Goal: Book appointment/travel/reservation

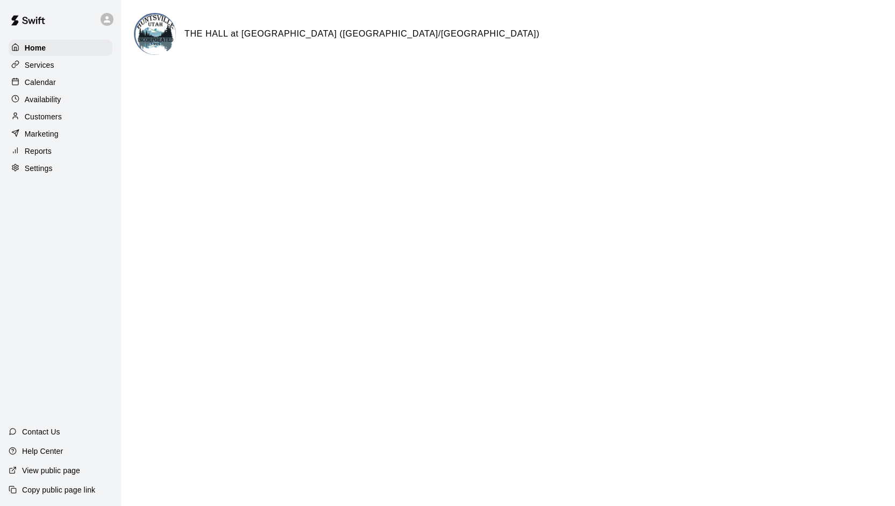
click at [49, 82] on p "Calendar" at bounding box center [40, 82] width 31 height 11
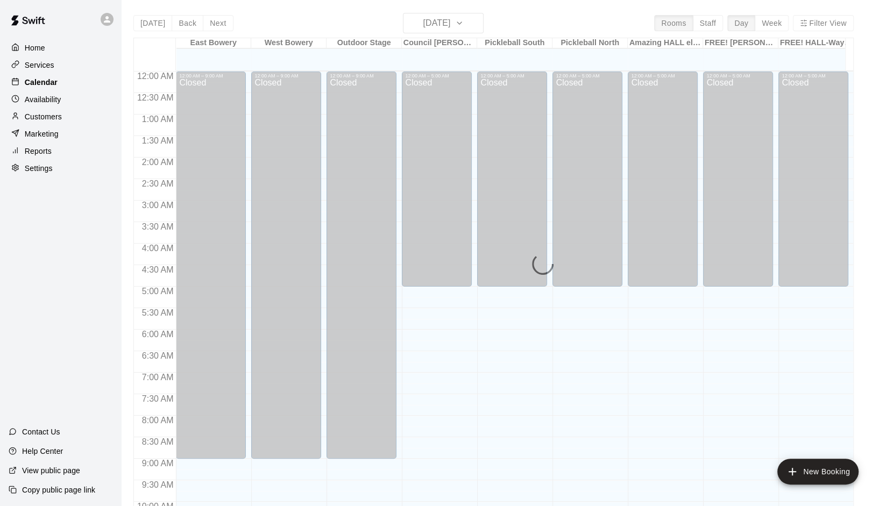
scroll to position [497, 0]
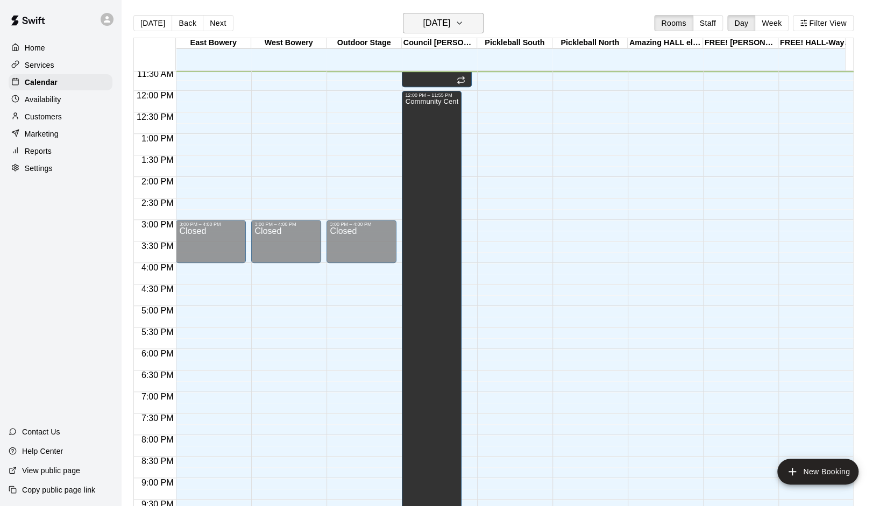
click at [464, 22] on icon "button" at bounding box center [459, 23] width 9 height 13
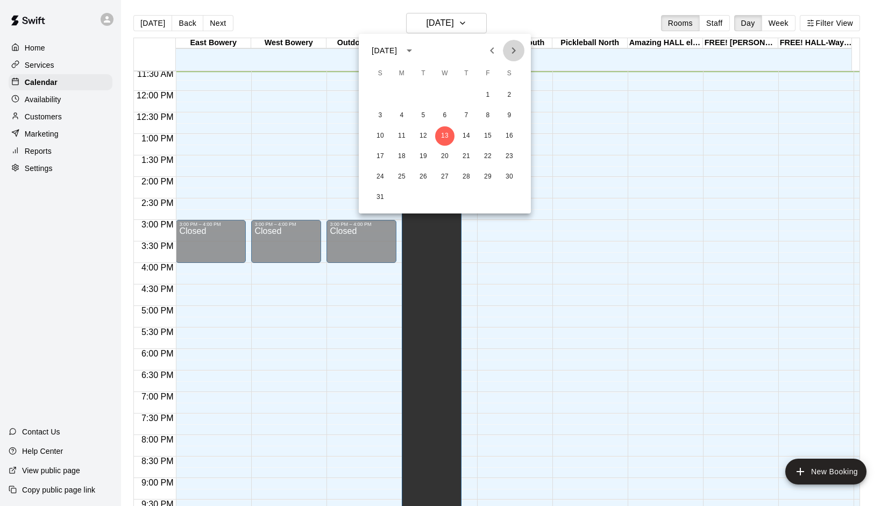
click at [514, 54] on icon "Next month" at bounding box center [513, 50] width 13 height 13
click at [509, 115] on button "8" at bounding box center [509, 115] width 19 height 19
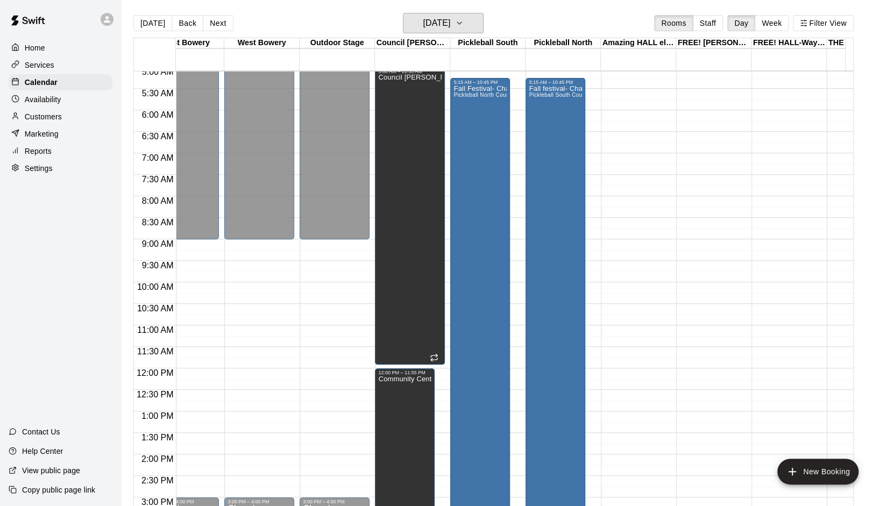
scroll to position [218, 27]
click at [496, 108] on div "Fall Festival- Chandlyr [PERSON_NAME] Pickleball North Court" at bounding box center [480, 339] width 53 height 506
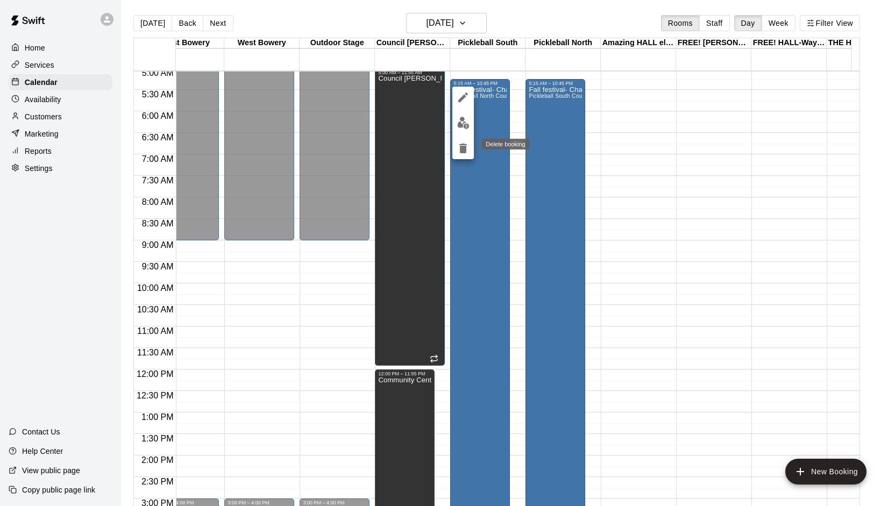
click at [468, 145] on icon "delete" at bounding box center [463, 148] width 13 height 13
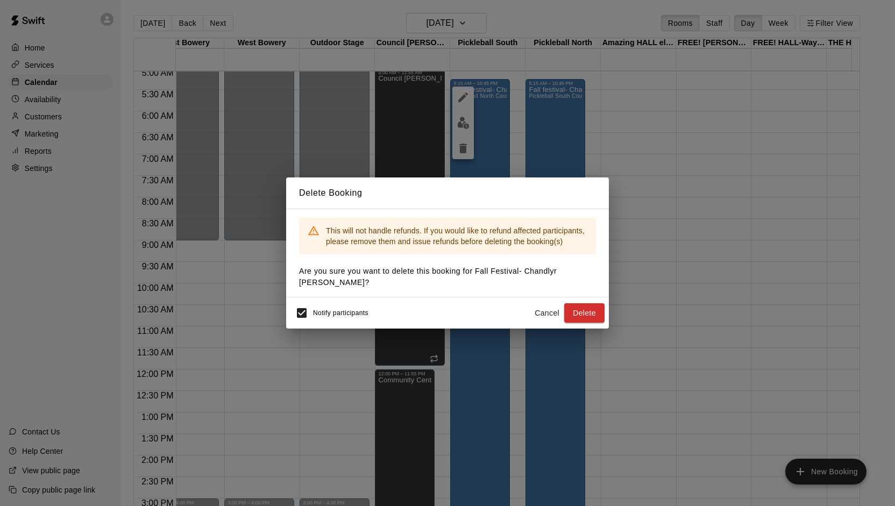
click at [579, 298] on div "Notify participants Cancel Delete" at bounding box center [447, 313] width 323 height 31
click at [580, 309] on button "Delete" at bounding box center [584, 313] width 40 height 20
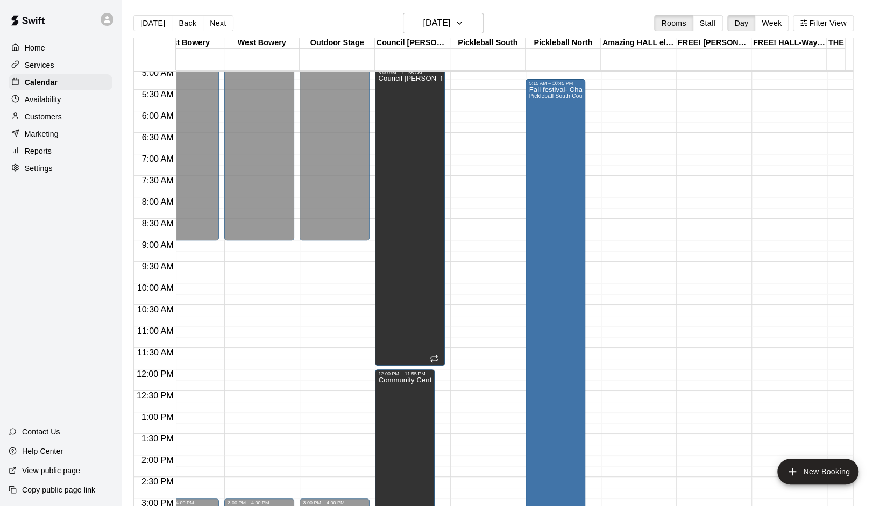
click at [553, 110] on div "Fall festival- Chandlyr [PERSON_NAME] Pickleball South Court" at bounding box center [555, 339] width 53 height 506
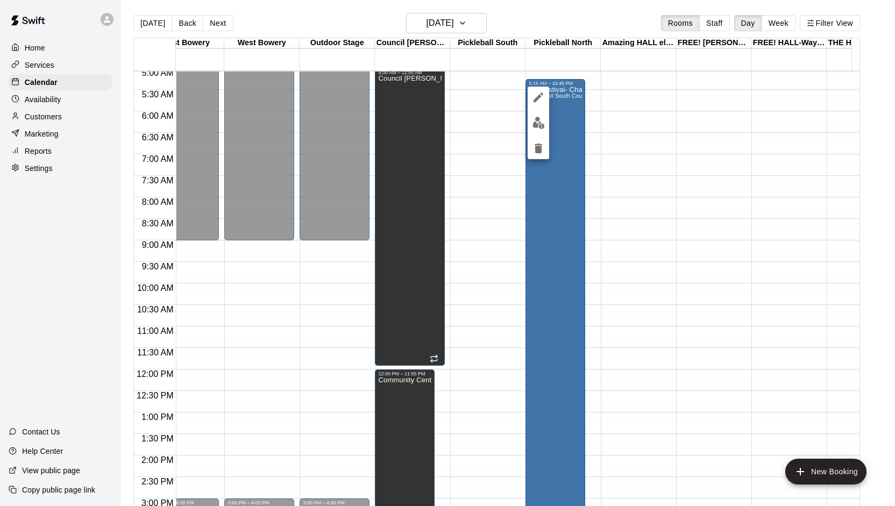
drag, startPoint x: 553, startPoint y: 110, endPoint x: 535, endPoint y: 154, distance: 47.1
click at [535, 154] on icon "delete" at bounding box center [538, 148] width 13 height 13
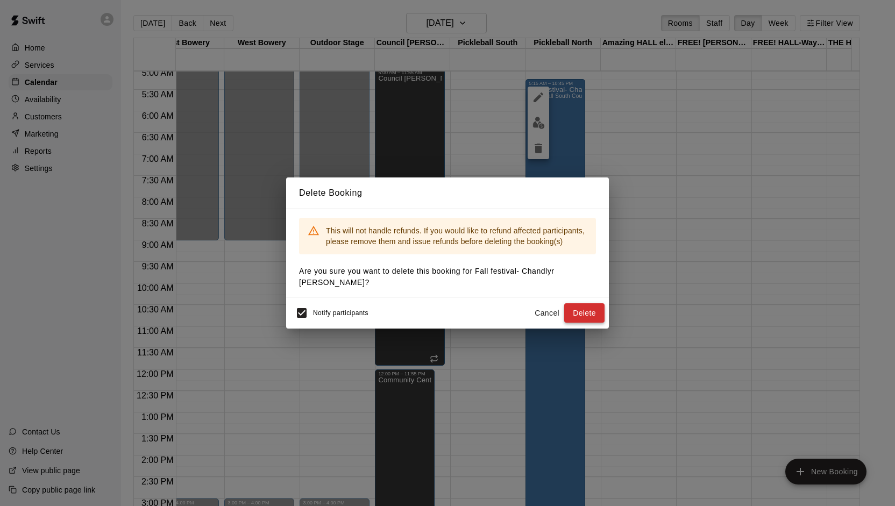
click at [583, 308] on button "Delete" at bounding box center [584, 313] width 40 height 20
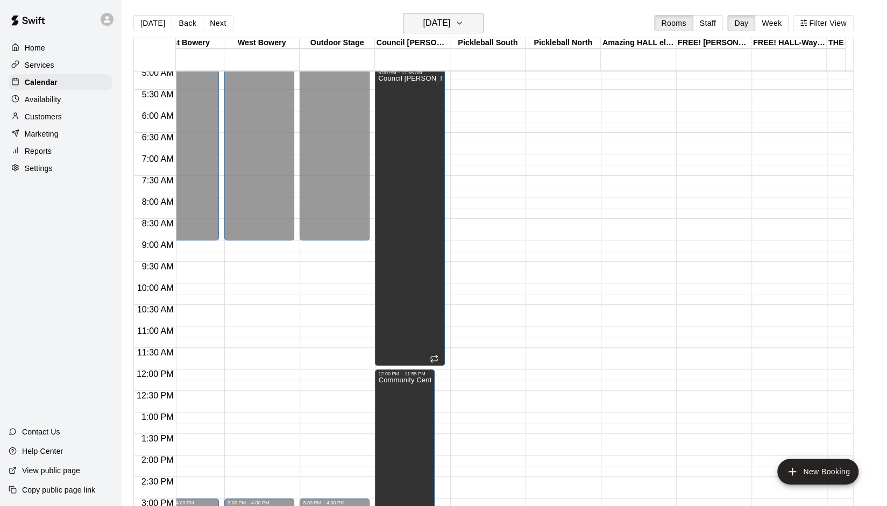
click at [464, 25] on icon "button" at bounding box center [459, 23] width 9 height 13
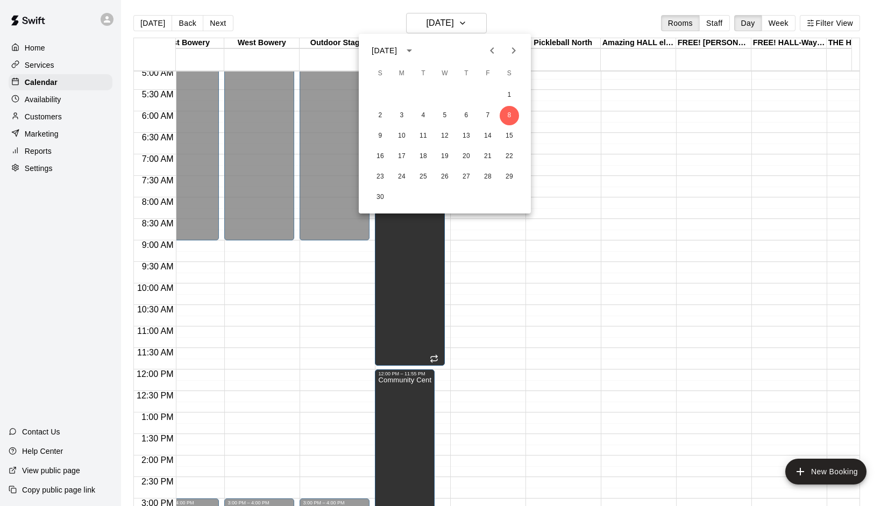
click at [488, 52] on icon "Previous month" at bounding box center [492, 50] width 13 height 13
click at [508, 158] on button "25" at bounding box center [509, 156] width 19 height 19
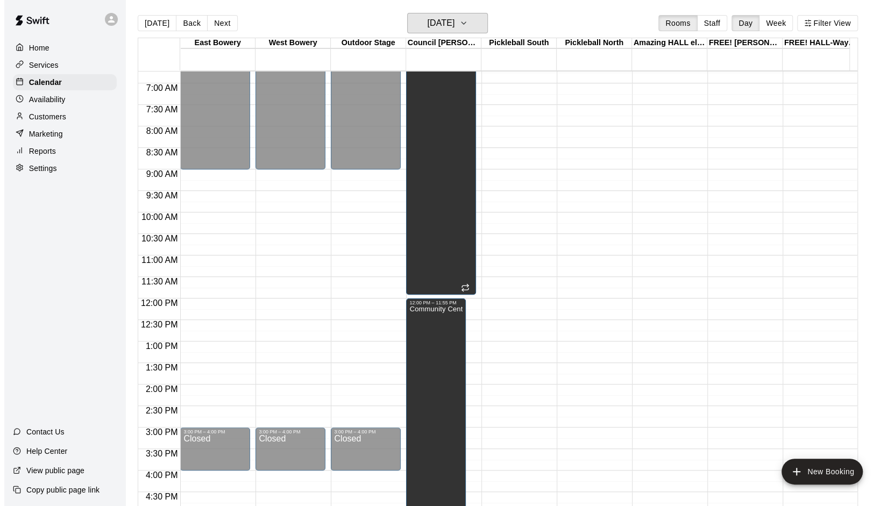
scroll to position [0, 1]
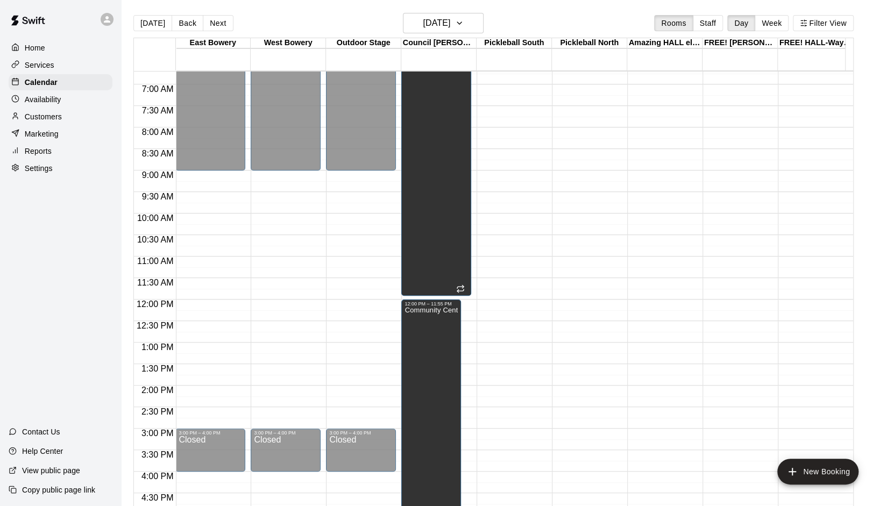
click at [200, 188] on div "12:00 AM – 9:00 AM Closed 3:00 PM – 4:00 PM Closed 10:00 PM – 11:59 PM Closed" at bounding box center [210, 299] width 70 height 1033
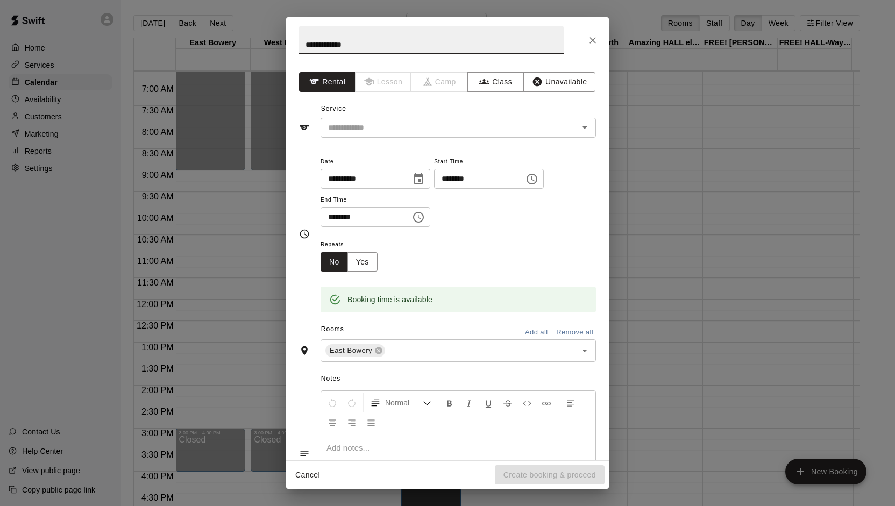
type input "**********"
click at [425, 218] on icon "Choose time, selected time is 9:45 AM" at bounding box center [418, 217] width 13 height 13
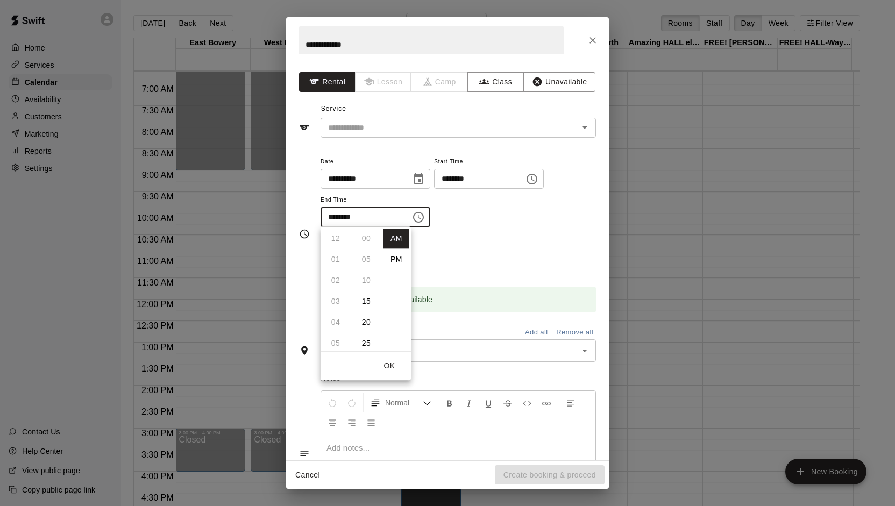
scroll to position [189, 0]
click at [341, 261] on li "10" at bounding box center [336, 260] width 26 height 20
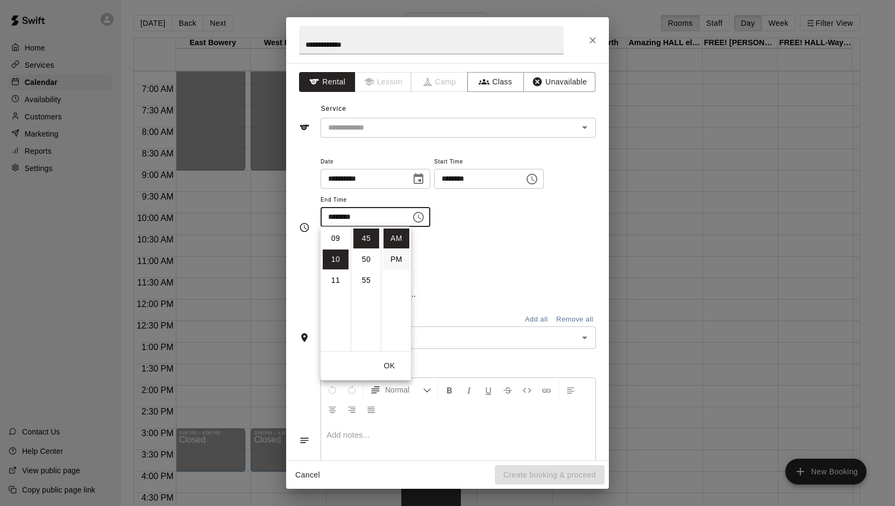
scroll to position [210, 0]
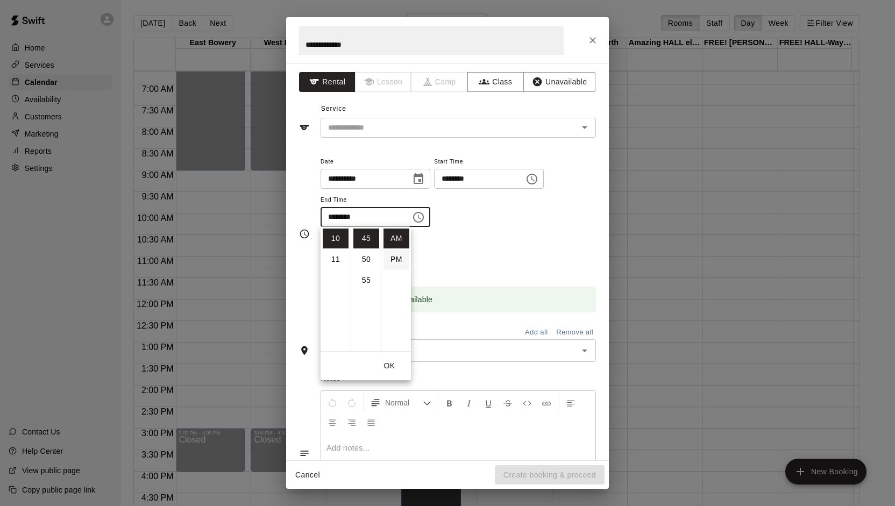
click at [402, 259] on li "PM" at bounding box center [397, 260] width 26 height 20
type input "********"
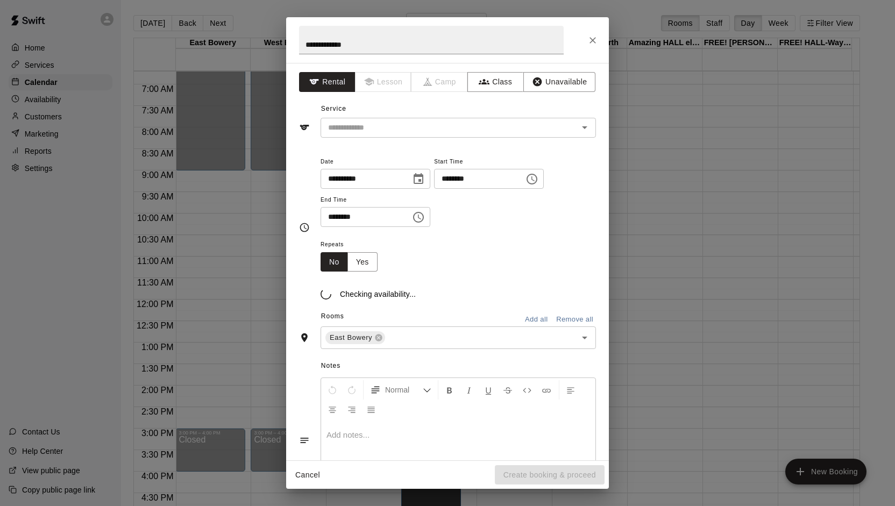
scroll to position [19, 0]
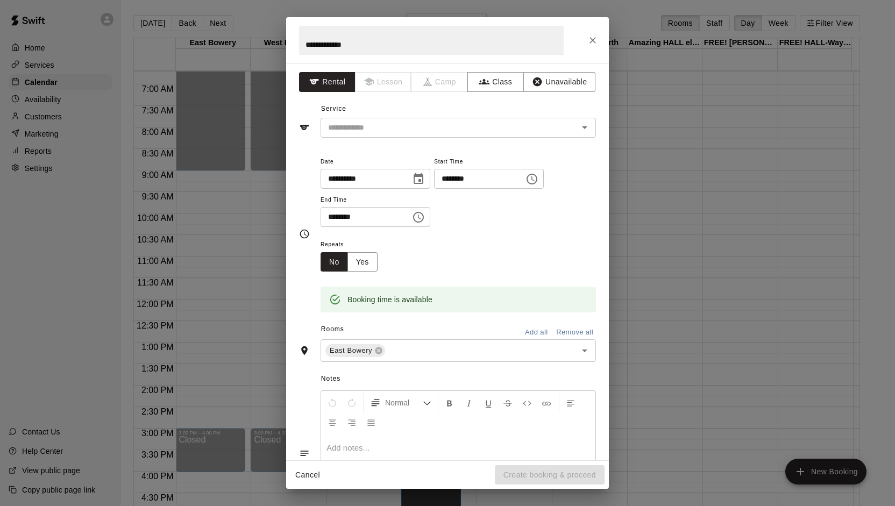
drag, startPoint x: 490, startPoint y: 452, endPoint x: 373, endPoint y: 153, distance: 320.6
click at [373, 153] on div "**********" at bounding box center [447, 262] width 323 height 398
click at [364, 132] on input "text" at bounding box center [442, 127] width 237 height 13
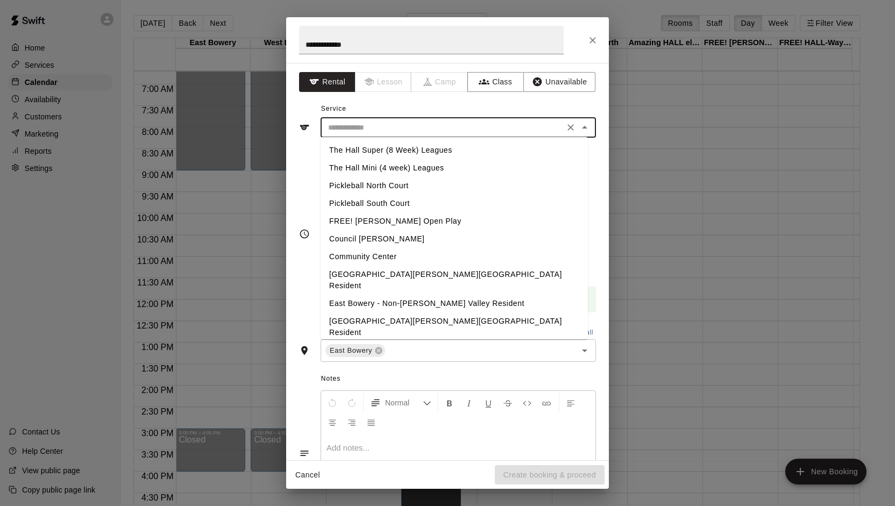
click at [393, 275] on li "[GEOGRAPHIC_DATA][PERSON_NAME][GEOGRAPHIC_DATA] Resident" at bounding box center [454, 280] width 267 height 29
type input "**********"
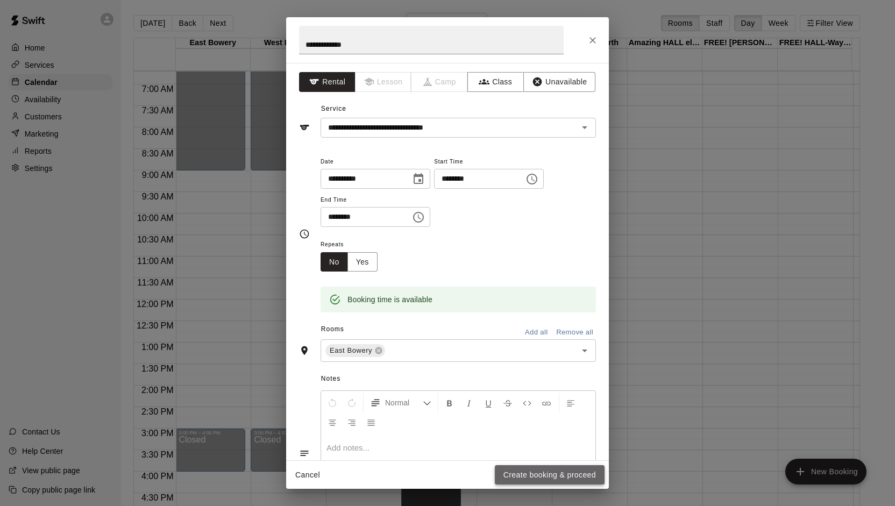
click at [525, 475] on button "Create booking & proceed" at bounding box center [550, 475] width 110 height 20
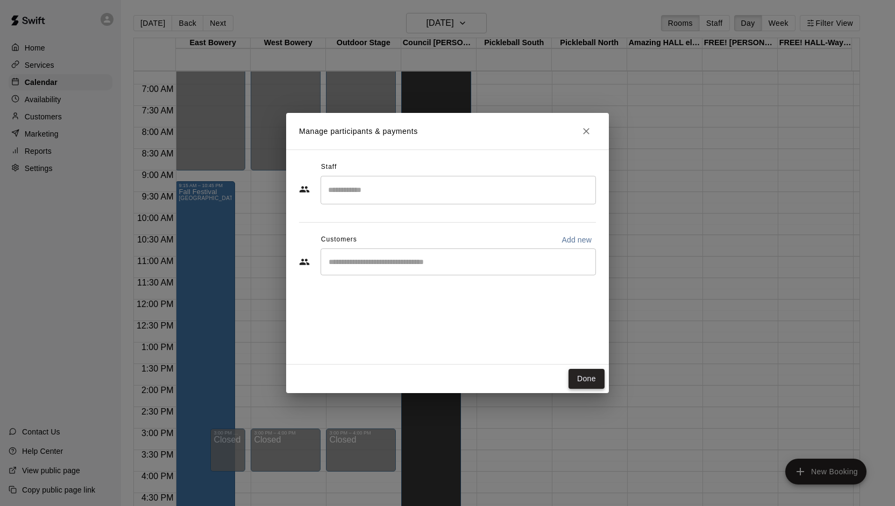
click at [590, 381] on button "Done" at bounding box center [587, 379] width 36 height 20
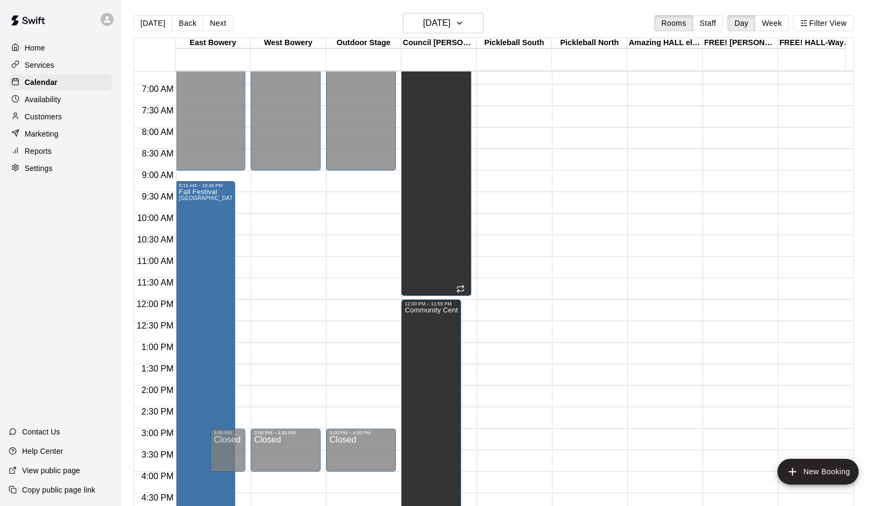
click at [283, 183] on div "12:00 AM – 9:00 AM Closed 3:00 PM – 4:00 PM Closed 10:00 PM – 11:59 PM Closed" at bounding box center [286, 299] width 70 height 1033
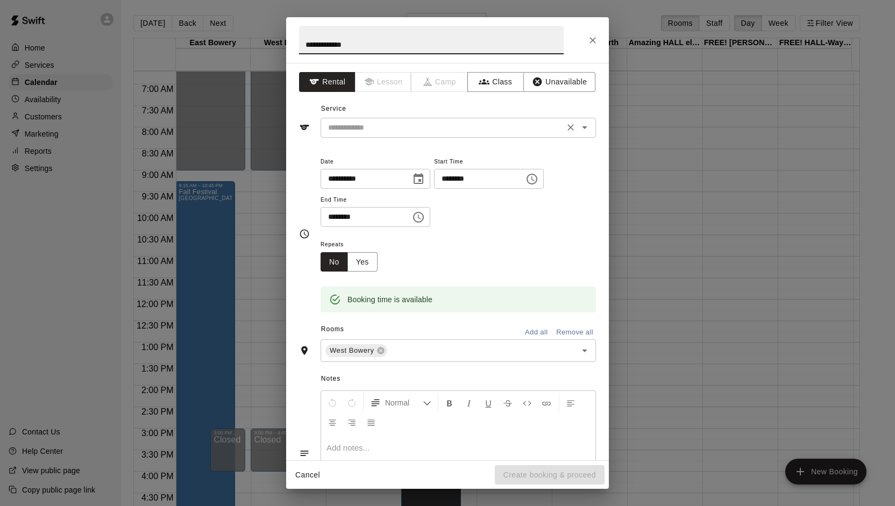
type input "**********"
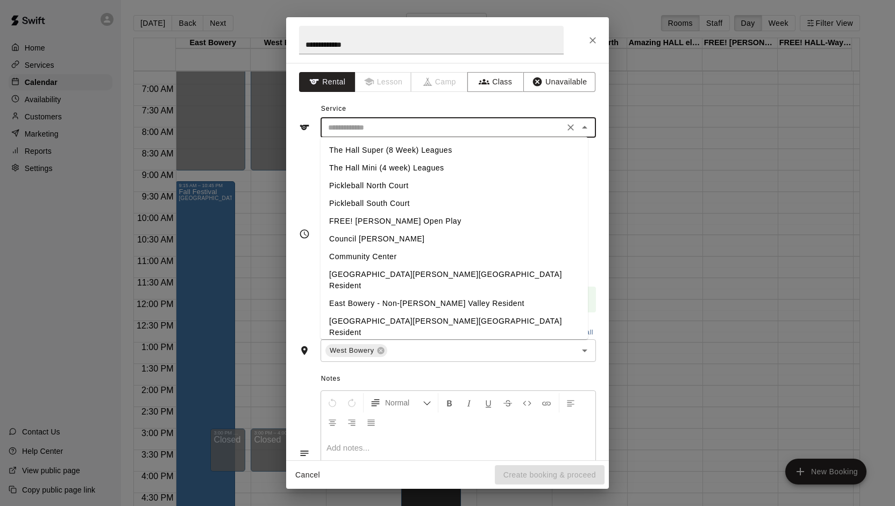
click at [415, 132] on input "text" at bounding box center [442, 127] width 237 height 13
click at [388, 313] on li "[GEOGRAPHIC_DATA][PERSON_NAME][GEOGRAPHIC_DATA] Resident" at bounding box center [454, 327] width 267 height 29
type input "**********"
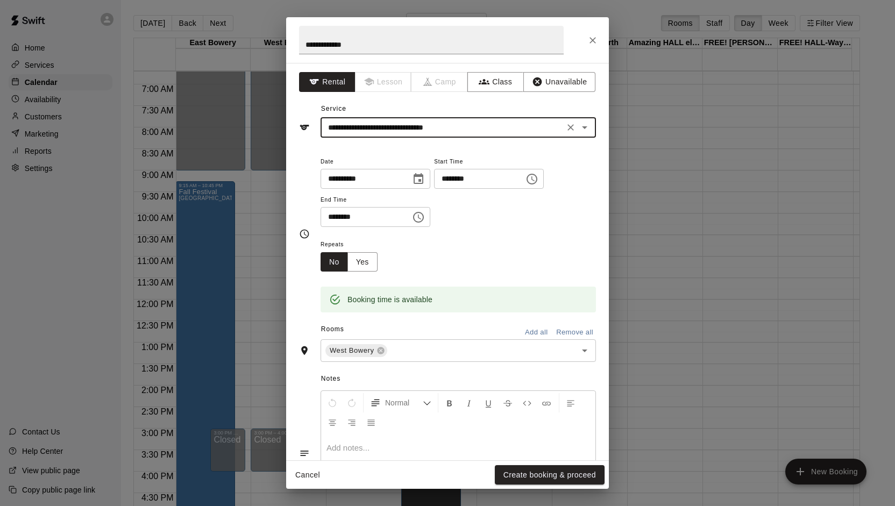
click at [425, 216] on icon "Choose time, selected time is 9:45 AM" at bounding box center [418, 217] width 13 height 13
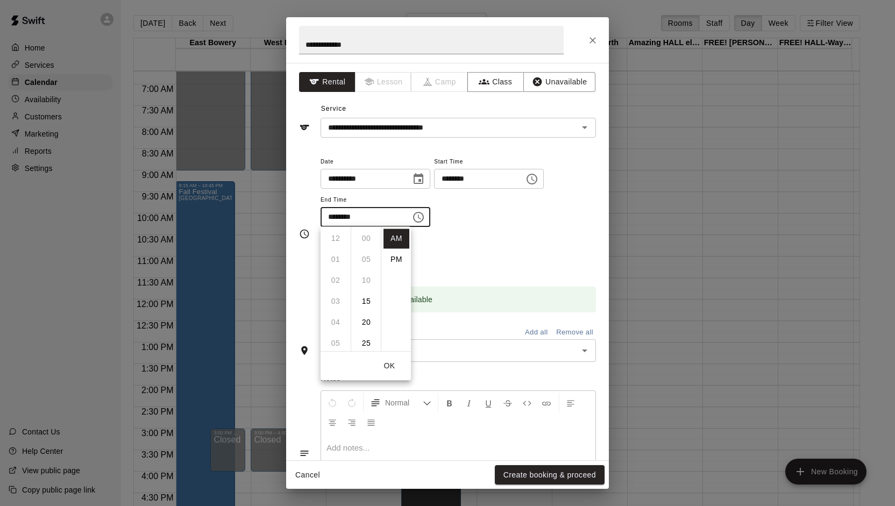
scroll to position [189, 0]
click at [398, 253] on li "PM" at bounding box center [397, 260] width 26 height 20
type input "********"
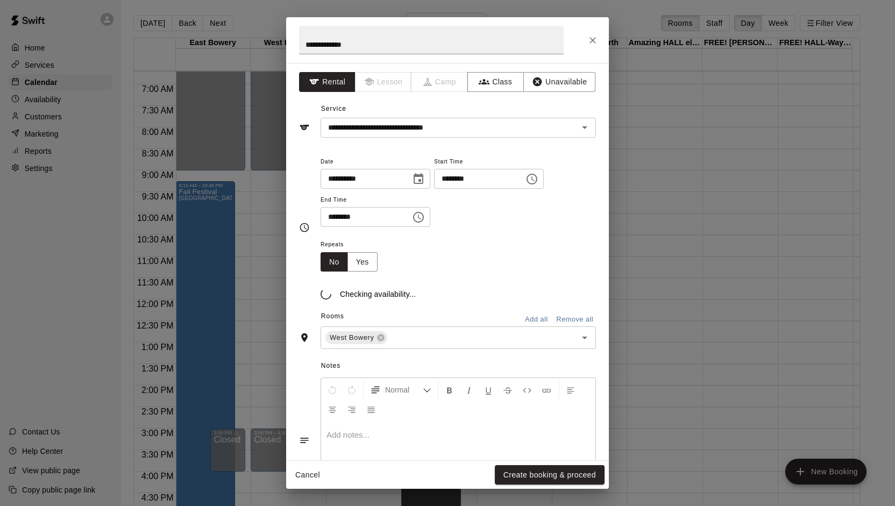
scroll to position [19, 0]
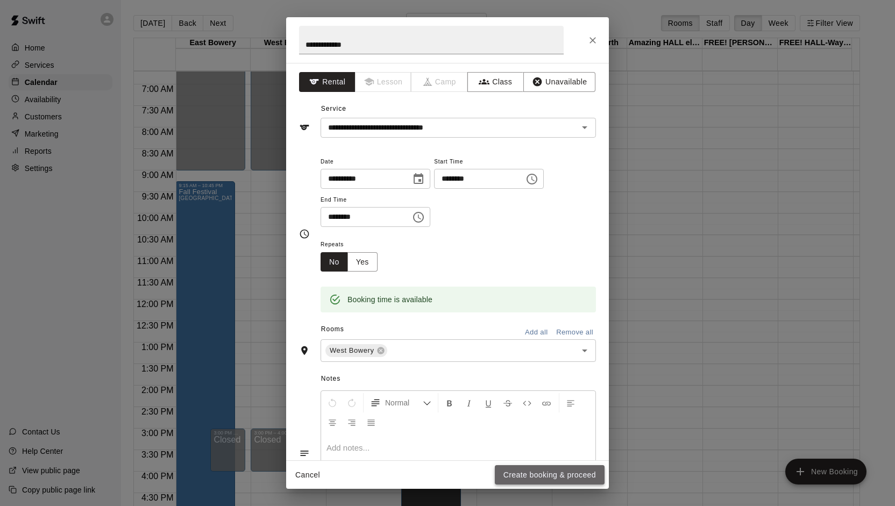
click at [566, 476] on button "Create booking & proceed" at bounding box center [550, 475] width 110 height 20
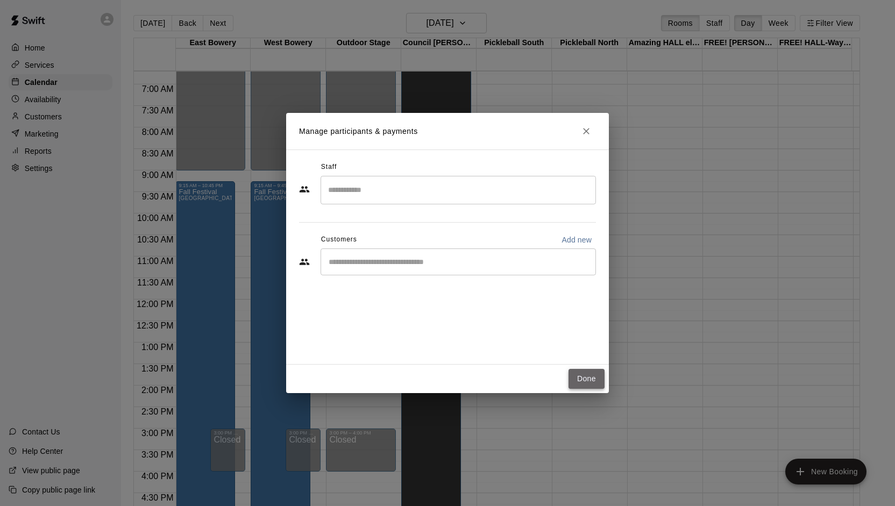
click at [591, 379] on button "Done" at bounding box center [587, 379] width 36 height 20
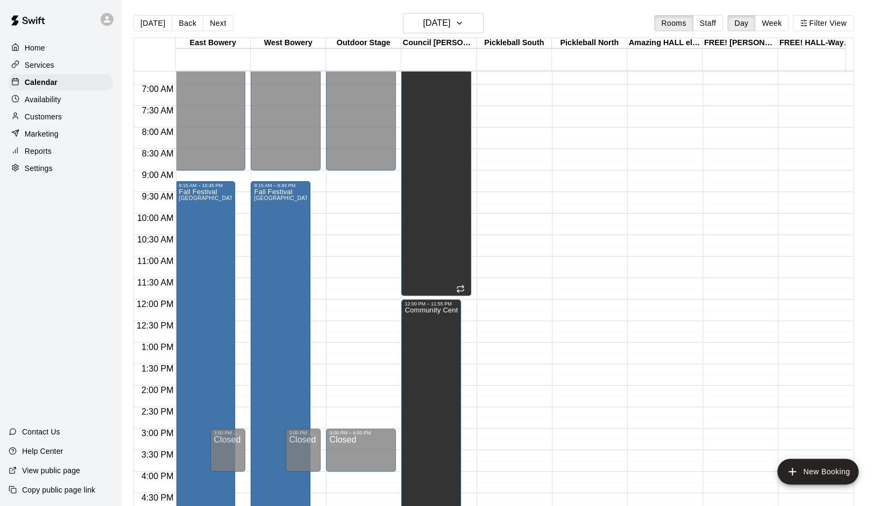
click at [348, 193] on div "12:00 AM – 9:00 AM Closed 3:00 PM – 4:00 PM Closed 10:00 PM – 11:59 PM Closed" at bounding box center [361, 299] width 70 height 1033
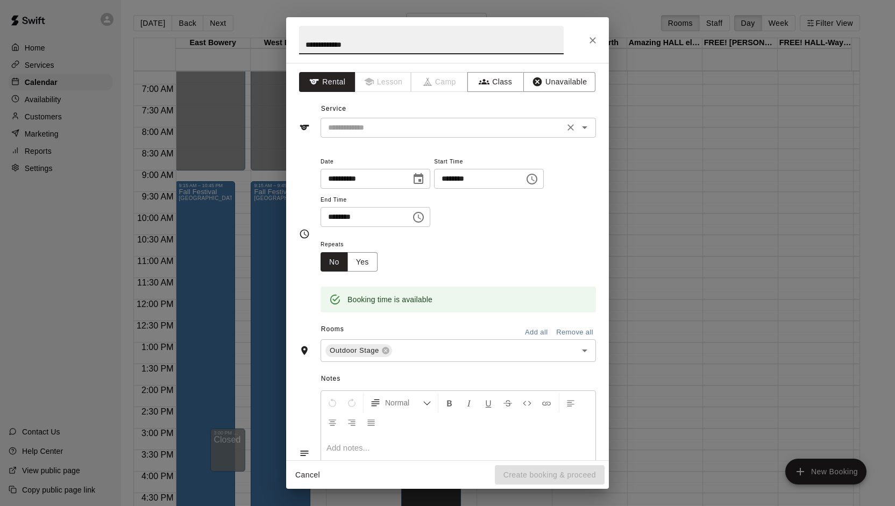
type input "**********"
click at [385, 126] on input "text" at bounding box center [442, 127] width 237 height 13
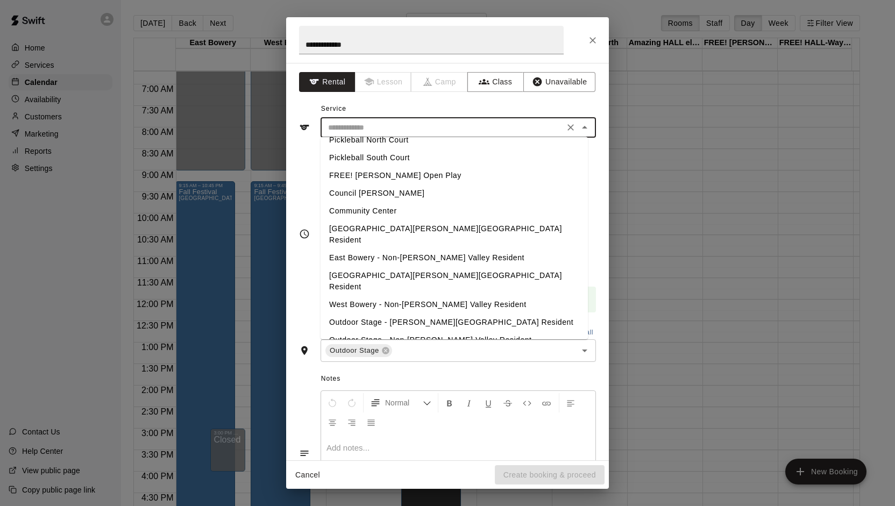
scroll to position [46, 0]
click at [425, 313] on li "Outdoor Stage - [PERSON_NAME][GEOGRAPHIC_DATA] Resident" at bounding box center [454, 322] width 267 height 18
type input "**********"
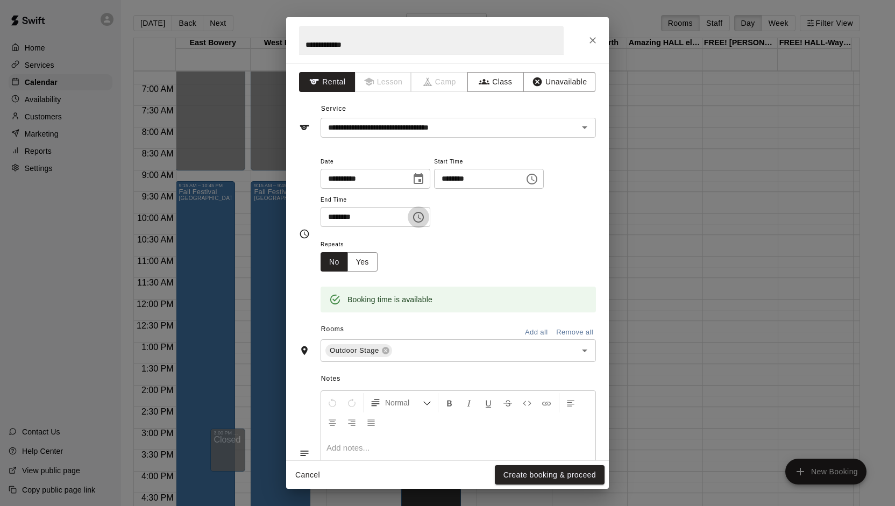
click at [429, 223] on button "Choose time, selected time is 10:00 AM" at bounding box center [419, 218] width 22 height 22
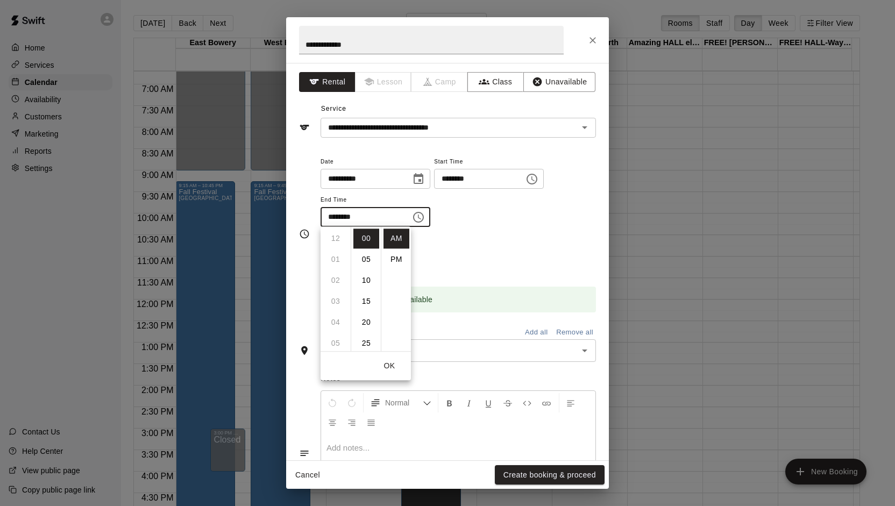
scroll to position [210, 0]
click at [399, 261] on li "PM" at bounding box center [397, 260] width 26 height 20
type input "********"
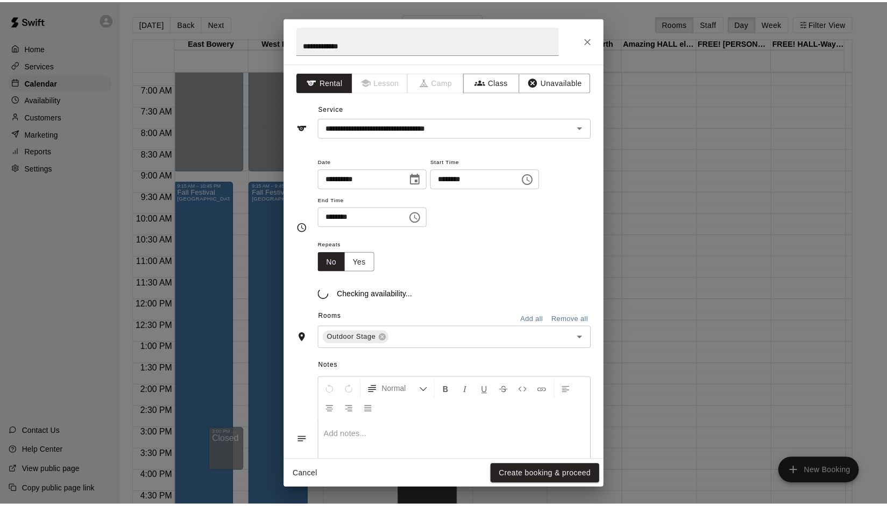
scroll to position [19, 0]
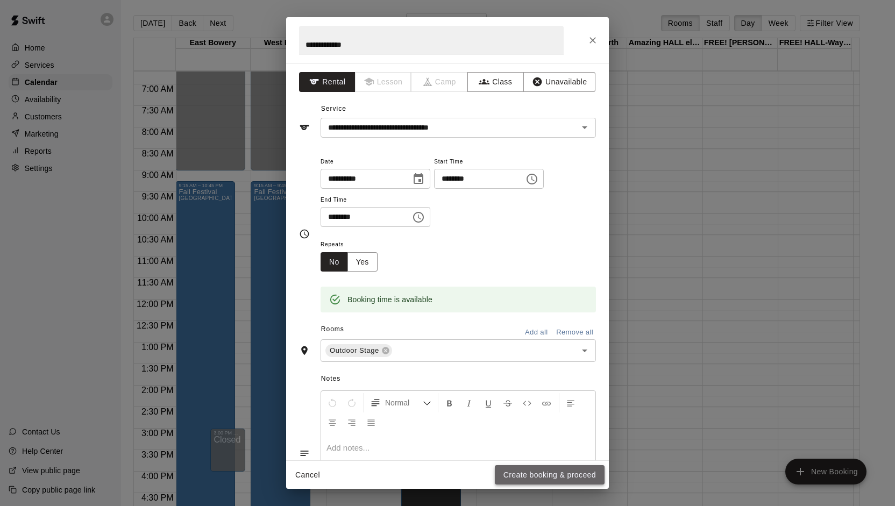
click at [549, 472] on button "Create booking & proceed" at bounding box center [550, 475] width 110 height 20
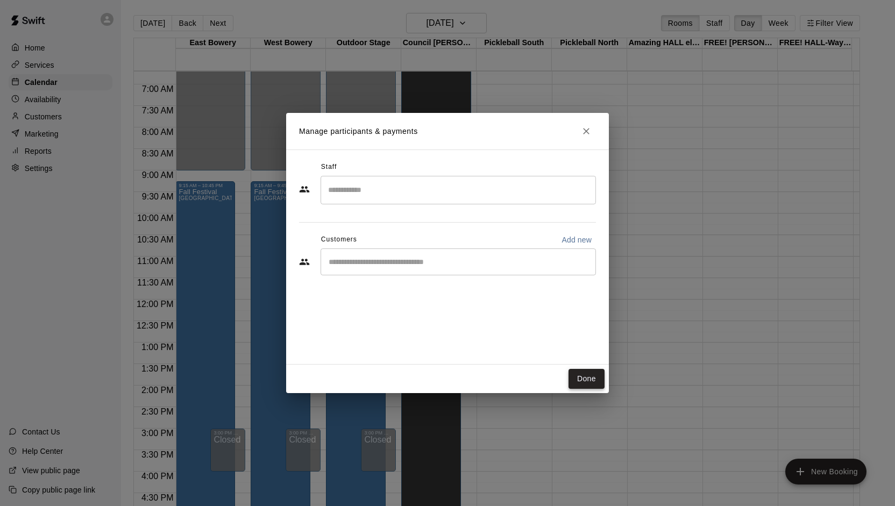
click at [589, 382] on button "Done" at bounding box center [587, 379] width 36 height 20
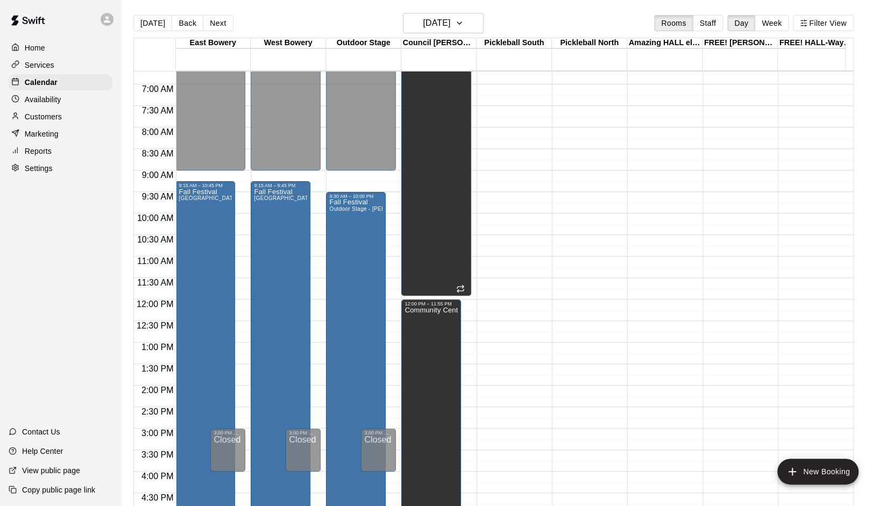
click at [589, 382] on div "12:00 AM – 5:00 AM Closed 10:00 PM – 11:59 PM Closed" at bounding box center [587, 299] width 70 height 1033
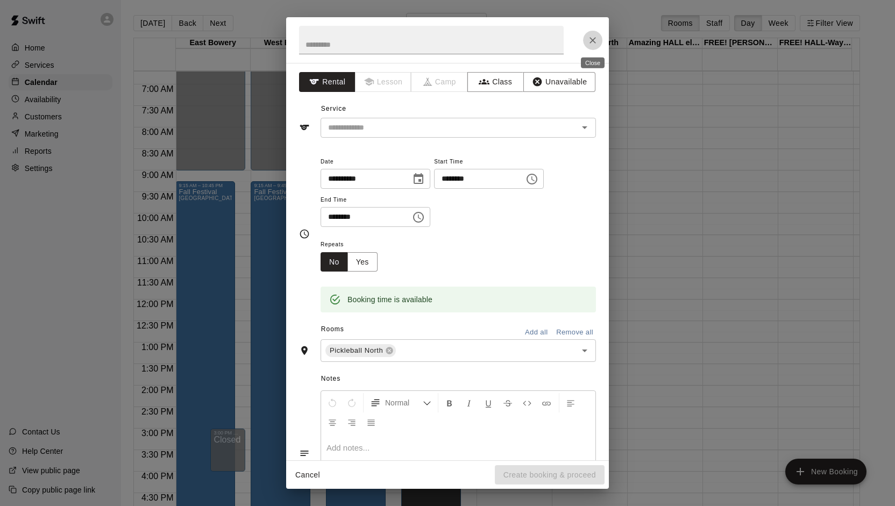
click at [593, 44] on icon "Close" at bounding box center [593, 40] width 11 height 11
